Goal: Information Seeking & Learning: Learn about a topic

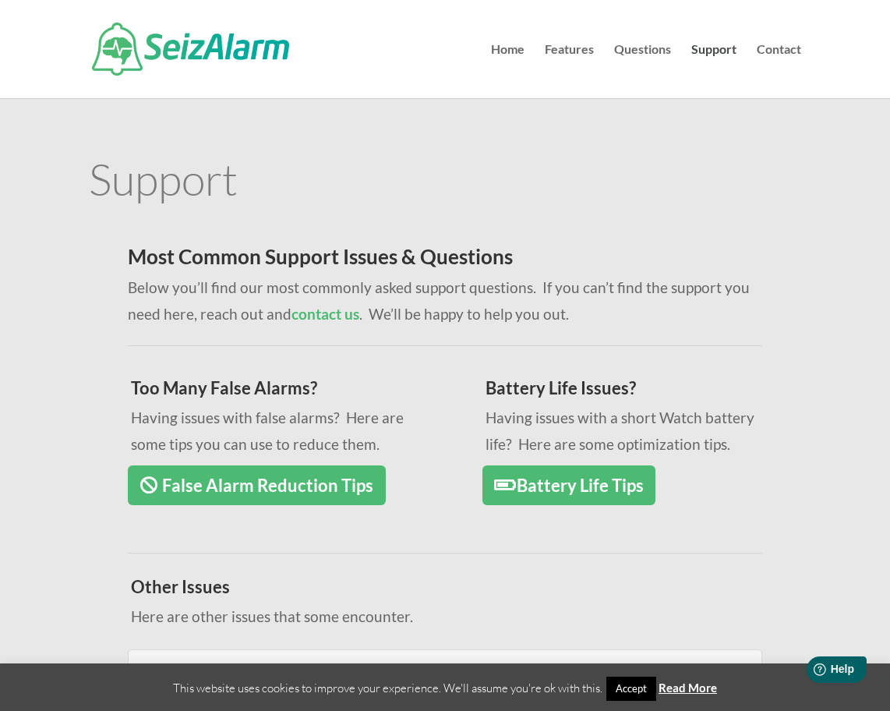
click at [319, 492] on link "False Alarm Reduction Tips" at bounding box center [256, 485] width 257 height 40
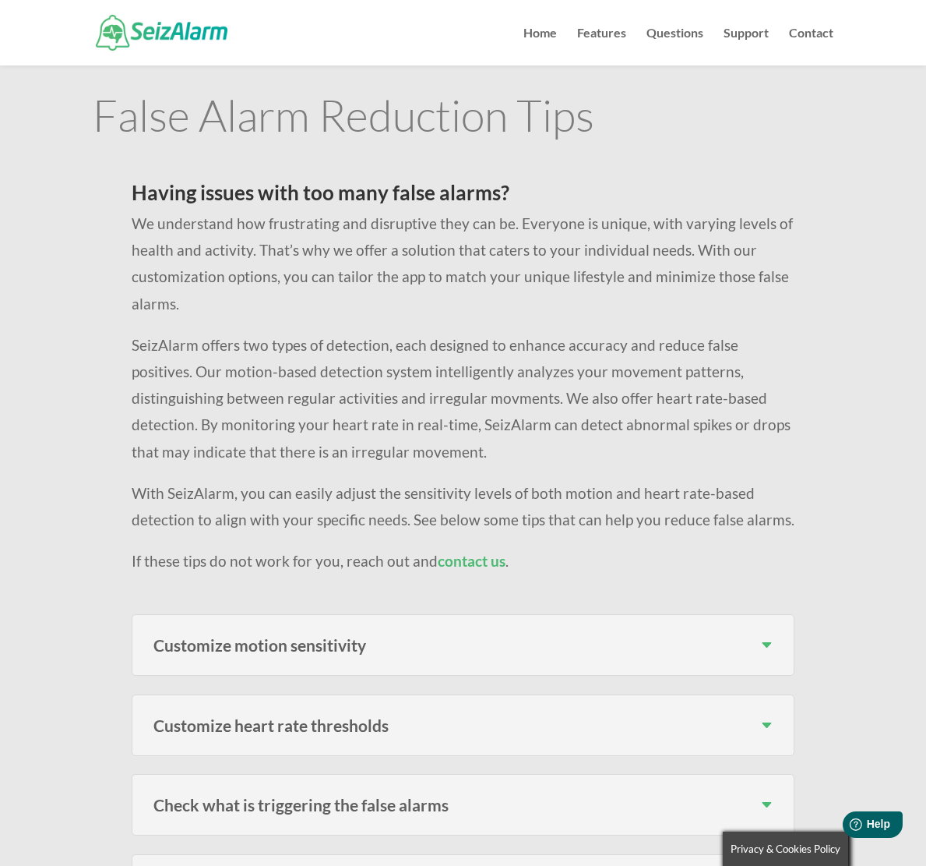
scroll to position [30, 0]
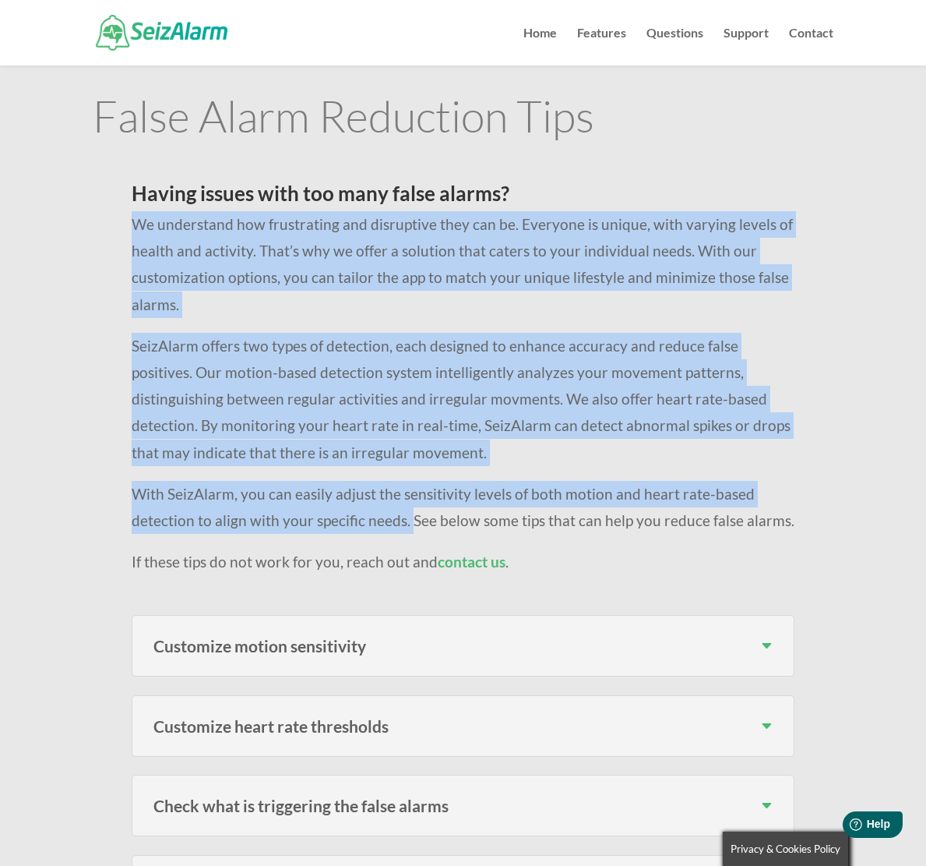
drag, startPoint x: 148, startPoint y: 230, endPoint x: 410, endPoint y: 510, distance: 383.1
click at [410, 510] on div "Having issues with too many false alarms? We understand how frustrating and dis…" at bounding box center [463, 379] width 663 height 392
copy div "We understand how frustrating and disruptive they can be. Everyone is unique, w…"
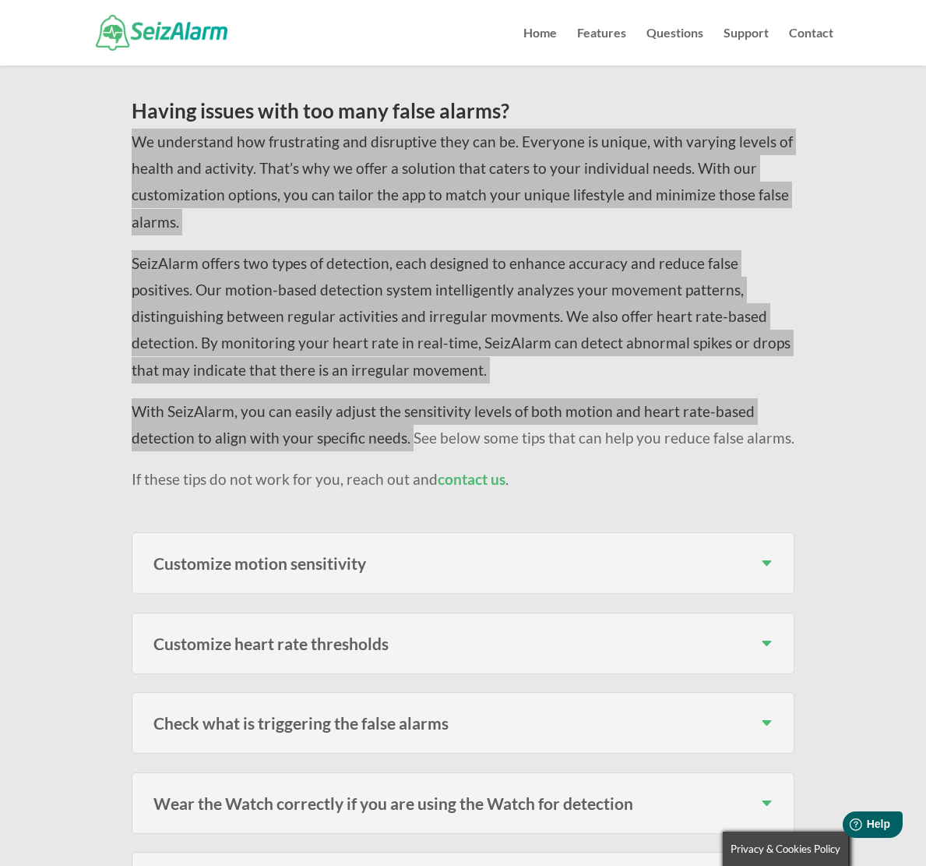
scroll to position [129, 0]
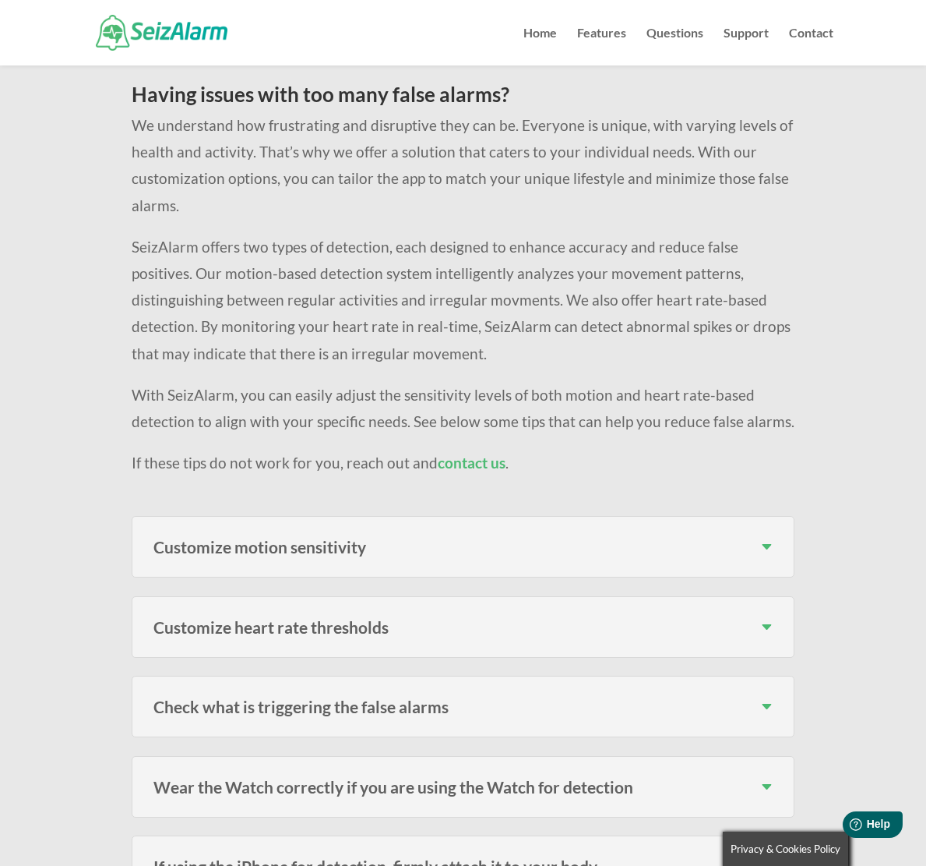
click at [619, 540] on h3 "Customize motion sensitivity" at bounding box center [462, 546] width 619 height 16
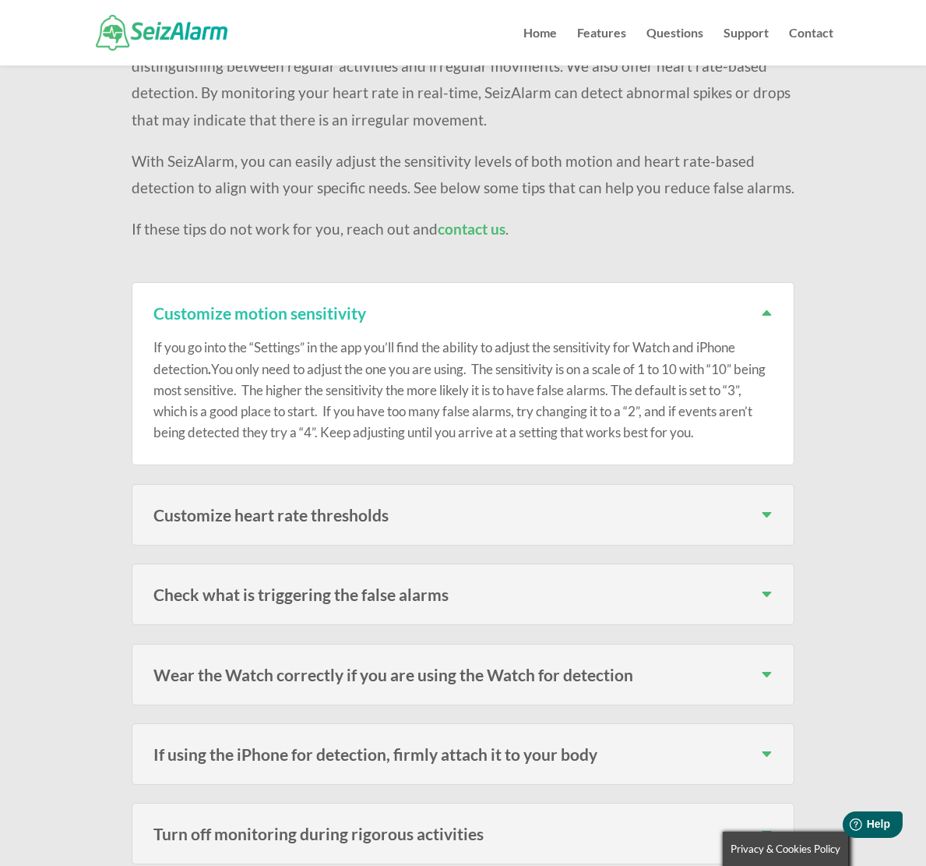
click at [602, 523] on div "Customize heart rate thresholds If you go into the “Settings” in the app you’ll…" at bounding box center [463, 515] width 663 height 62
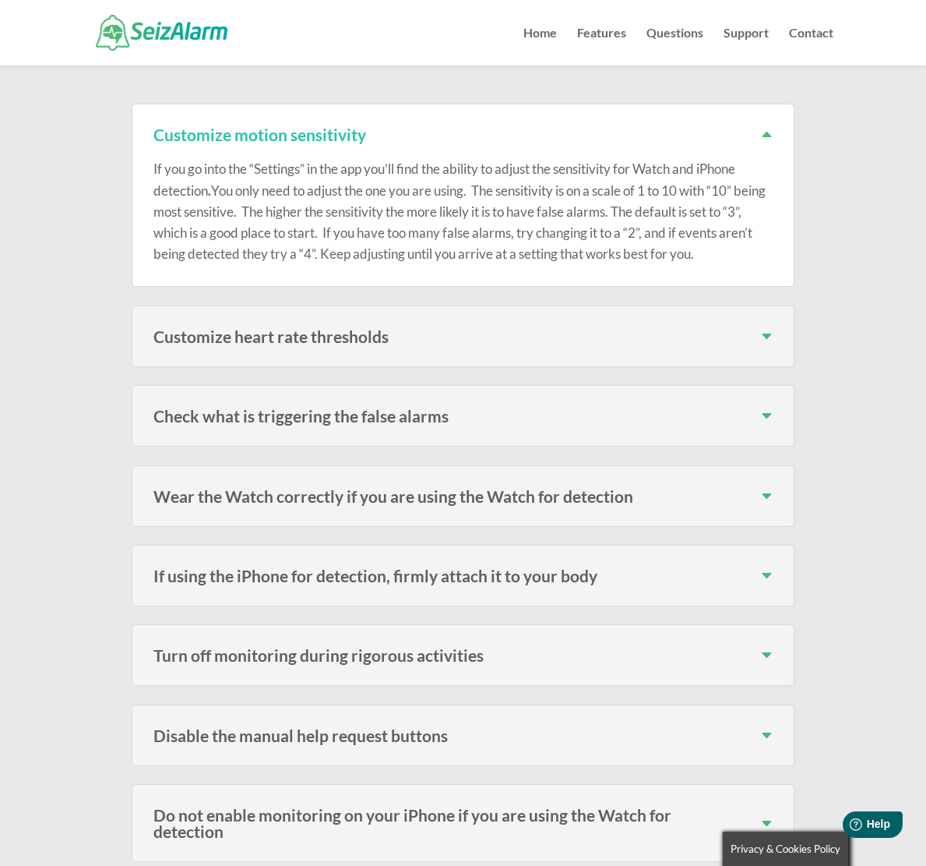
scroll to position [331, 0]
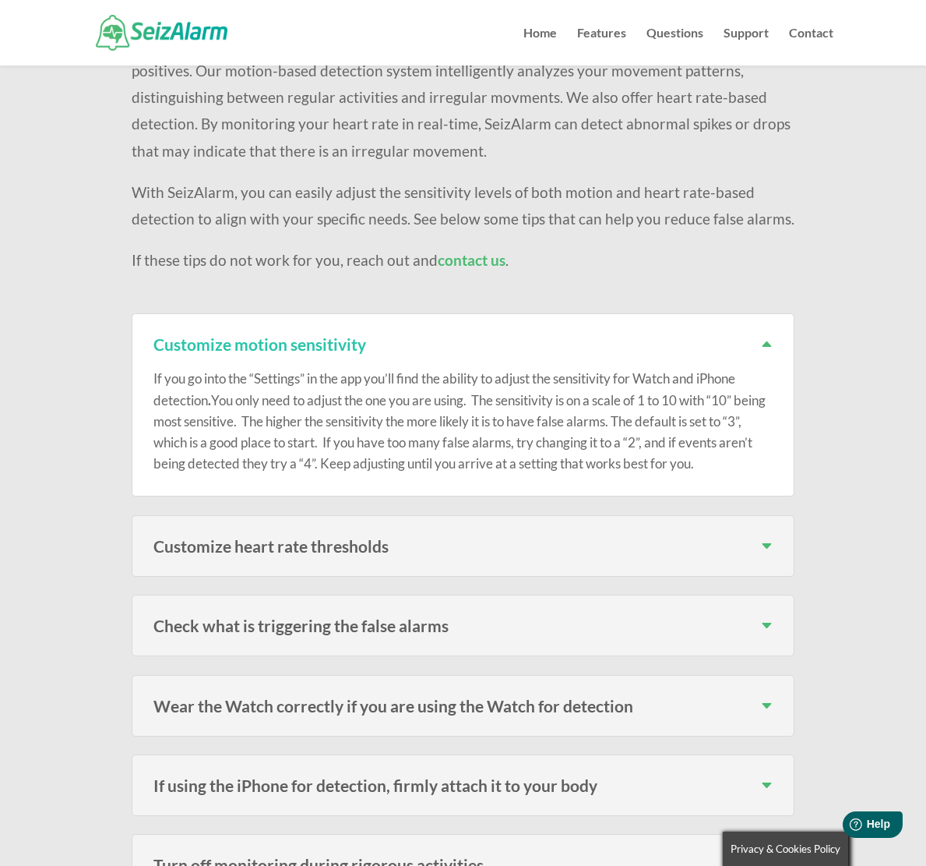
click at [763, 337] on h3 "Customize motion sensitivity" at bounding box center [462, 344] width 619 height 16
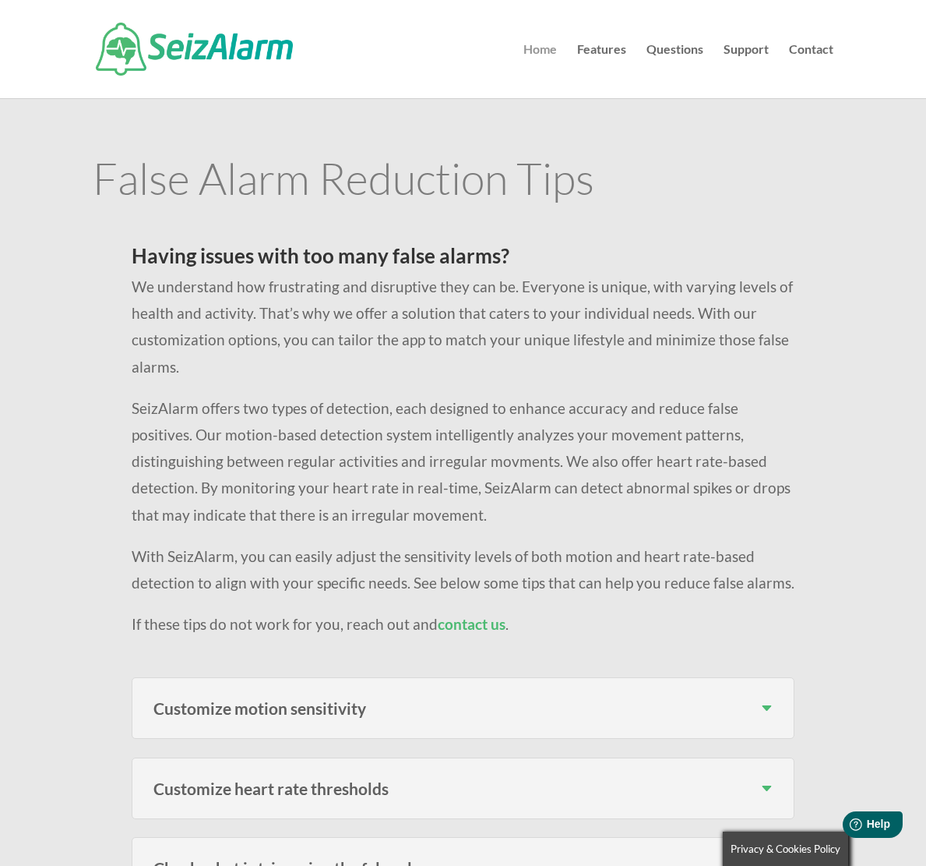
scroll to position [0, 0]
click at [739, 45] on link "Support" at bounding box center [746, 71] width 45 height 55
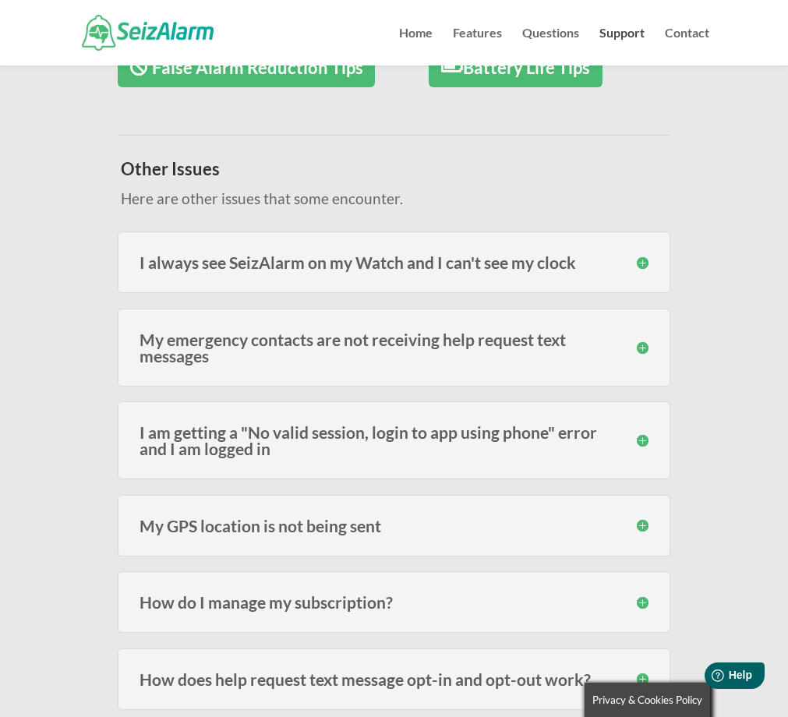
scroll to position [63, 0]
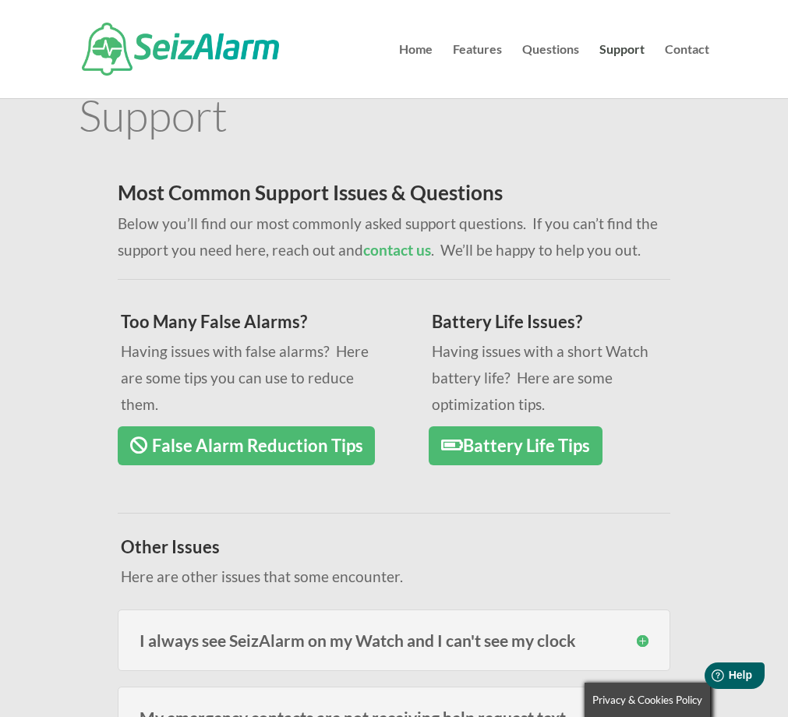
click at [331, 335] on h3 "Too Many False Alarms?" at bounding box center [248, 325] width 255 height 25
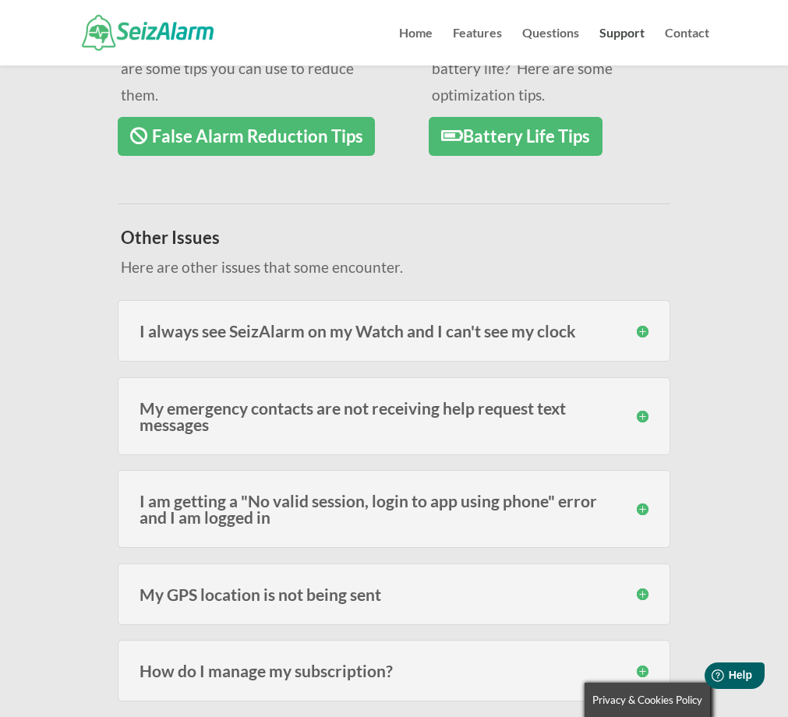
scroll to position [351, 0]
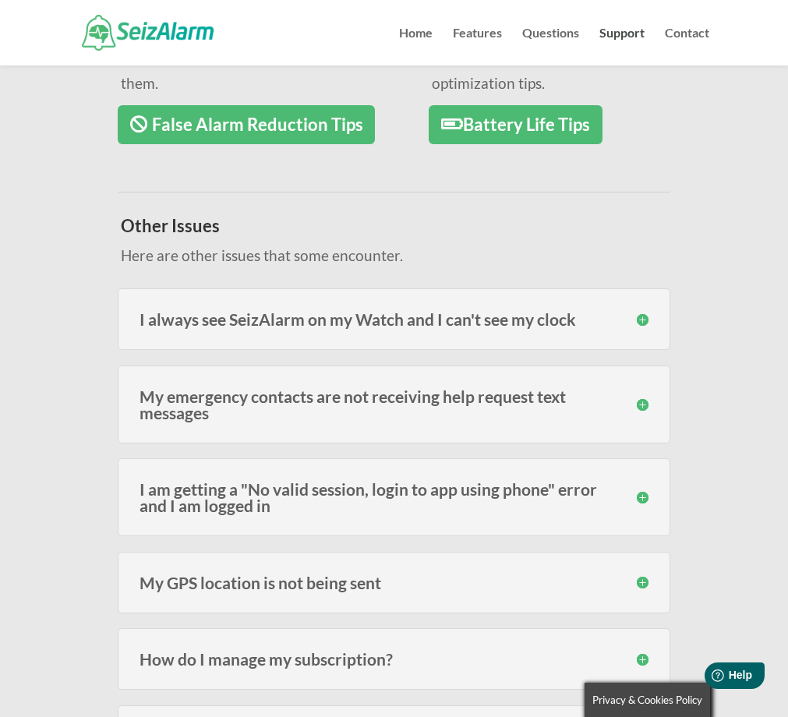
click at [464, 311] on h3 "I always see SeizAlarm on my Watch and I can't see my clock" at bounding box center [393, 319] width 509 height 16
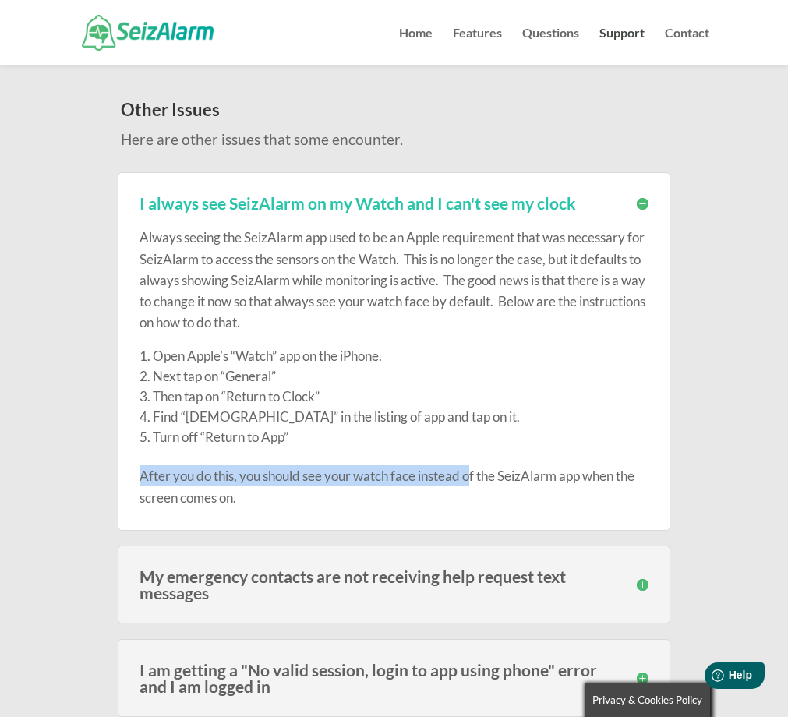
click at [472, 326] on div "Always seeing the SeizAlarm app used to be an Apple requirement that was necess…" at bounding box center [393, 359] width 509 height 296
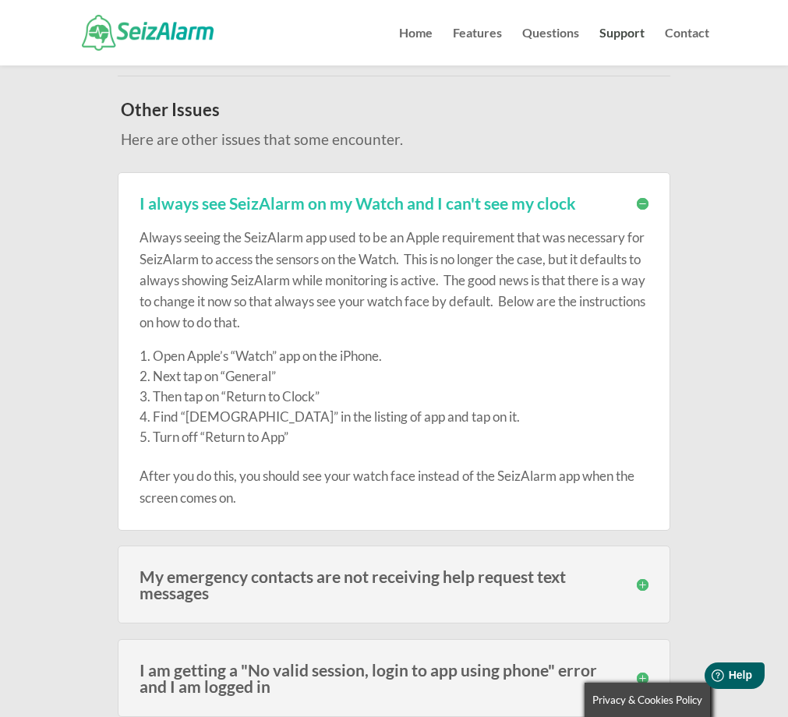
click at [472, 319] on p "Always seeing the SeizAlarm app used to be an Apple requirement that was necess…" at bounding box center [393, 286] width 509 height 119
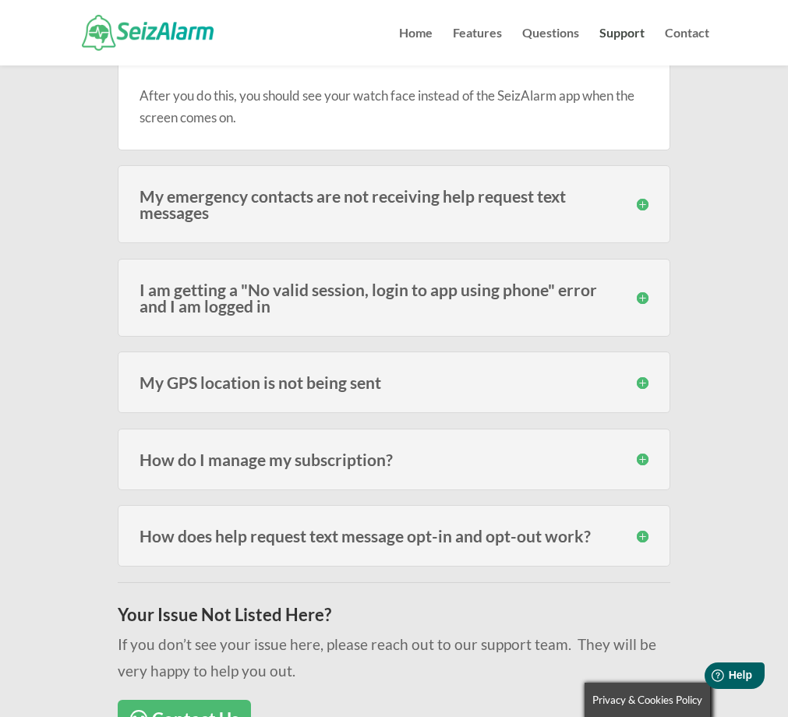
scroll to position [849, 0]
click at [694, 183] on div "Other Issues Here are other issues that some encounter. I always see SeizAlarm …" at bounding box center [394, 231] width 630 height 1131
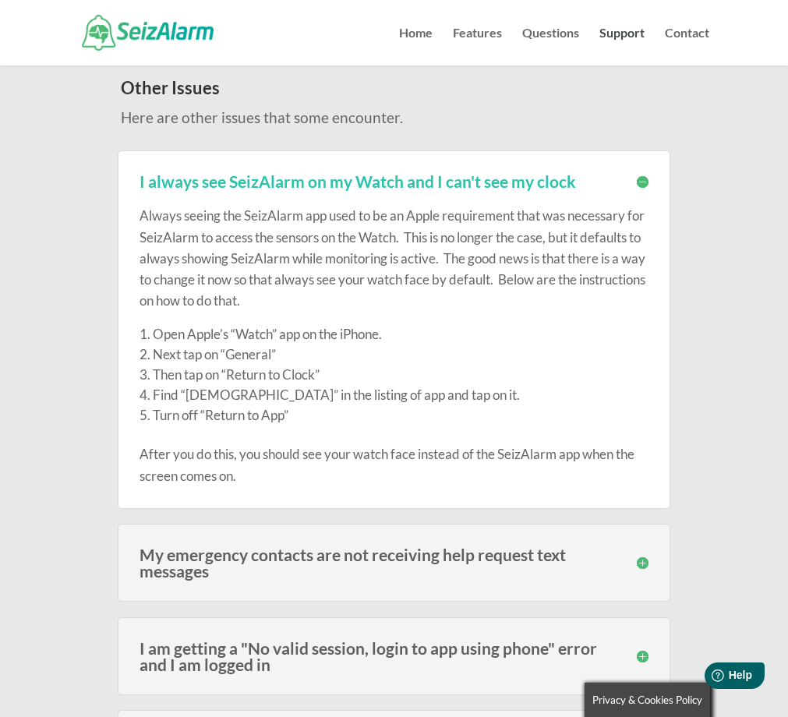
click at [639, 178] on h3 "I always see SeizAlarm on my Watch and I can't see my clock" at bounding box center [393, 181] width 509 height 16
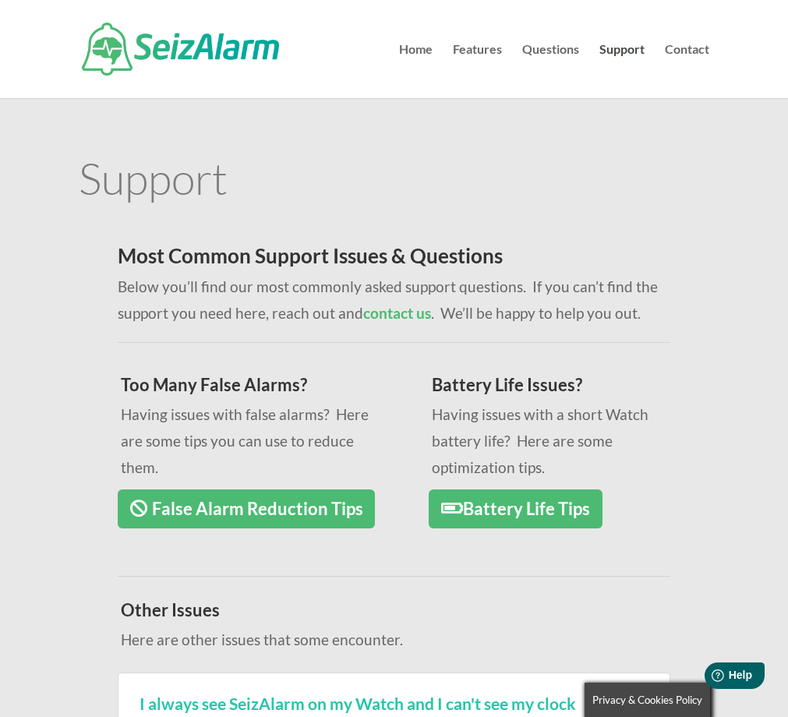
scroll to position [0, 0]
